Goal: Complete application form

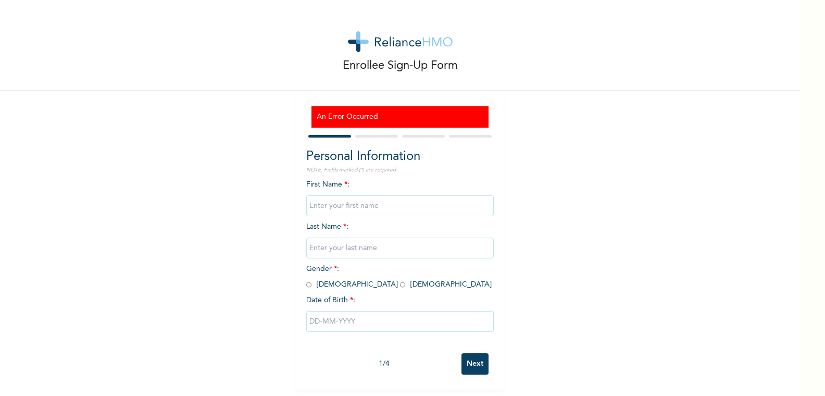
click at [333, 212] on input "text" at bounding box center [399, 205] width 187 height 21
type input "Eseagwu"
type input "[PERSON_NAME]"
click at [306, 283] on input "radio" at bounding box center [308, 285] width 5 height 10
radio input "true"
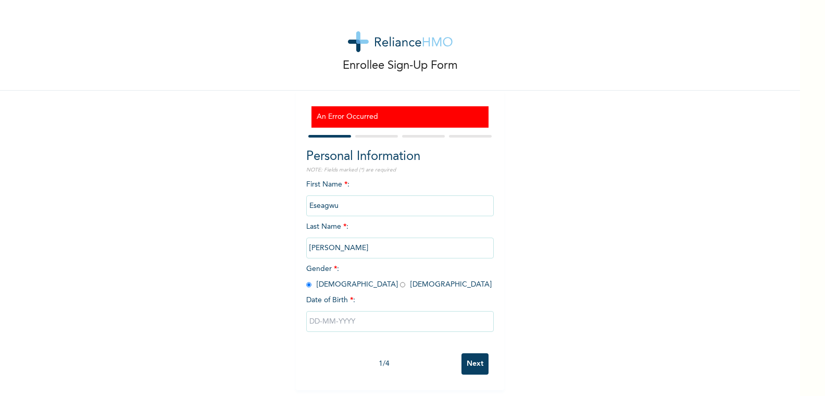
click at [385, 324] on input "text" at bounding box center [399, 321] width 187 height 21
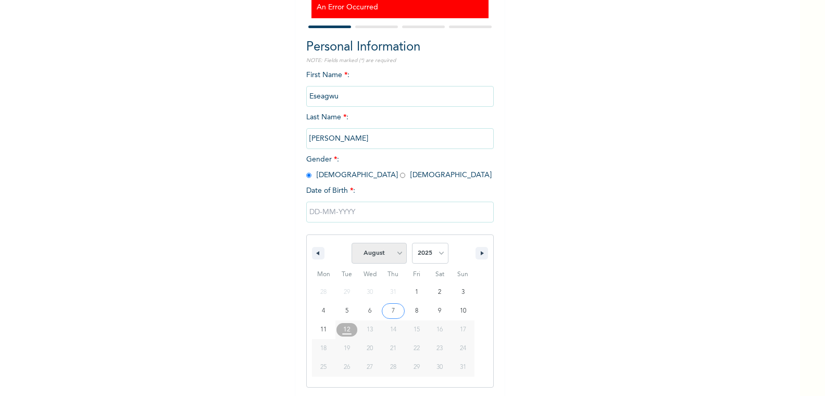
click at [385, 257] on select "January February March April May June July August September October November De…" at bounding box center [379, 253] width 55 height 21
select select "4"
click at [352, 243] on select "January February March April May June July August September October November De…" at bounding box center [379, 253] width 55 height 21
click at [427, 249] on select "2025 2024 2023 2022 2021 2020 2019 2018 2017 2016 2015 2014 2013 2012 2011 2010…" at bounding box center [430, 253] width 36 height 21
select select "1981"
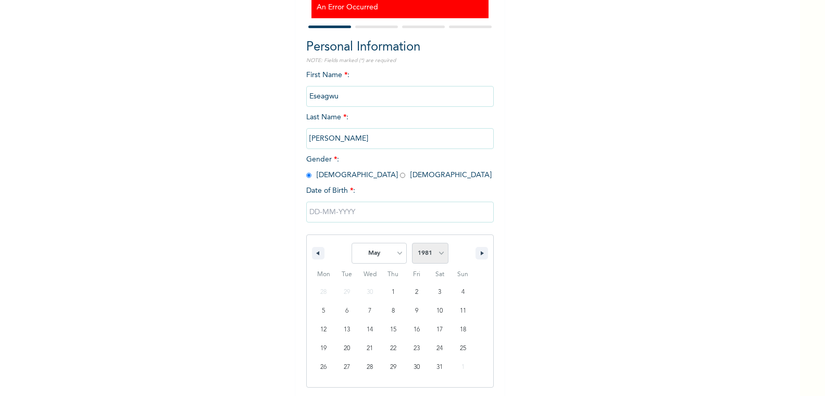
click at [412, 243] on select "2025 2024 2023 2022 2021 2020 2019 2018 2017 2016 2015 2014 2013 2012 2011 2010…" at bounding box center [430, 253] width 36 height 21
type input "[DATE]"
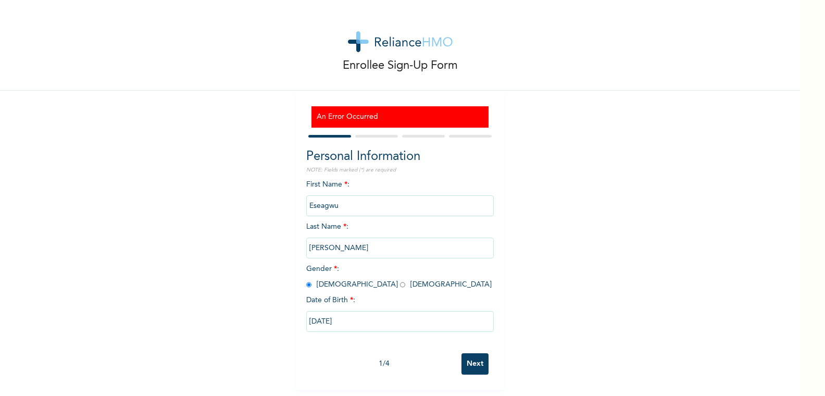
click at [475, 360] on input "Next" at bounding box center [474, 363] width 27 height 21
